Goal: Task Accomplishment & Management: Manage account settings

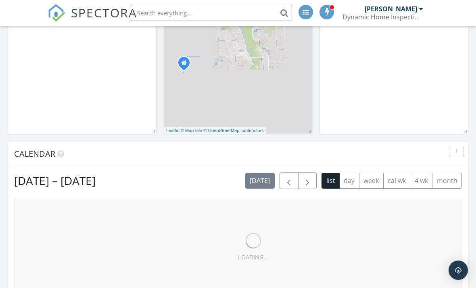
click at [229, 17] on input "text" at bounding box center [211, 13] width 161 height 16
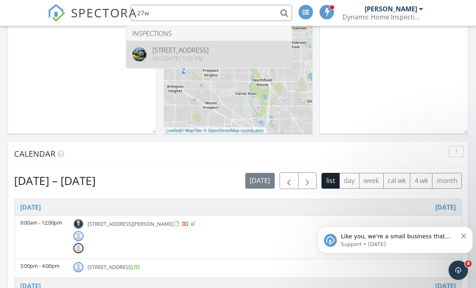
type input "27w"
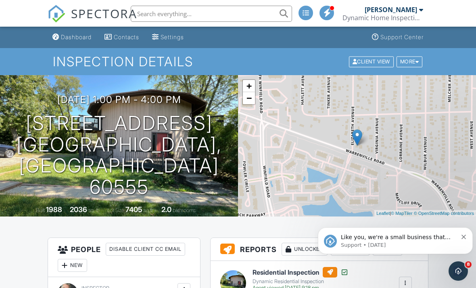
click at [229, 9] on input "text" at bounding box center [211, 13] width 161 height 16
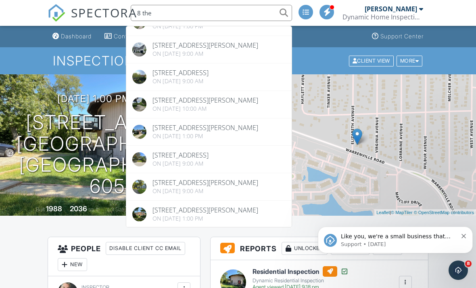
scroll to position [120, 0]
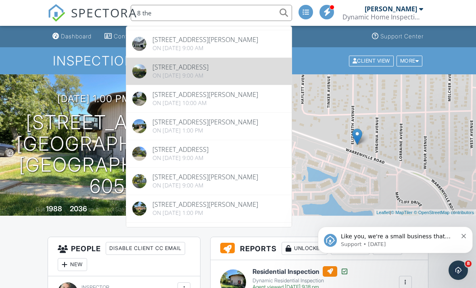
type input "8 the"
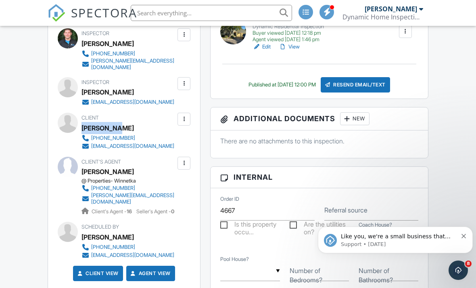
scroll to position [228, 0]
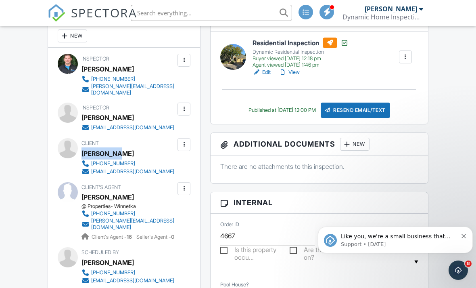
click at [207, 14] on input "text" at bounding box center [211, 13] width 161 height 16
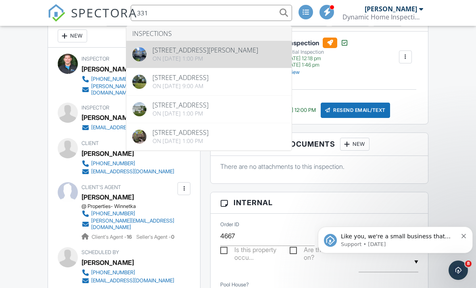
type input "331"
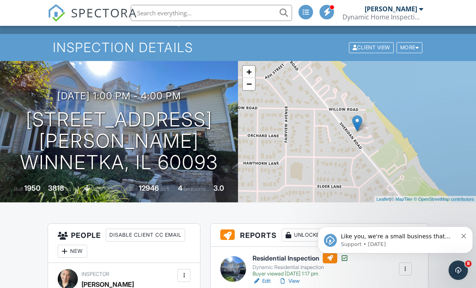
scroll to position [15, 0]
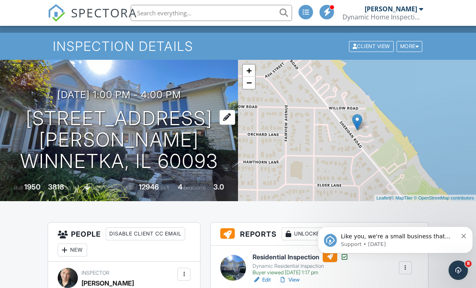
click at [44, 126] on h1 "[STREET_ADDRESS][PERSON_NAME] Winnetka, IL 60093" at bounding box center [119, 140] width 212 height 64
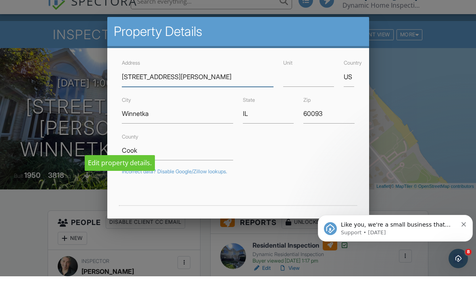
scroll to position [0, 0]
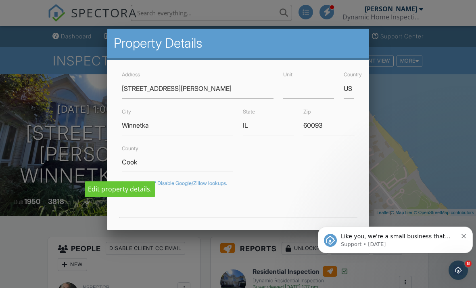
click at [417, 82] on div at bounding box center [238, 140] width 476 height 360
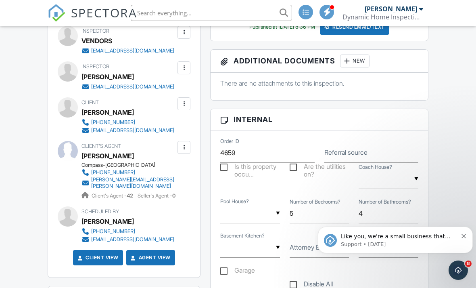
scroll to position [307, 0]
